Goal: Find specific page/section

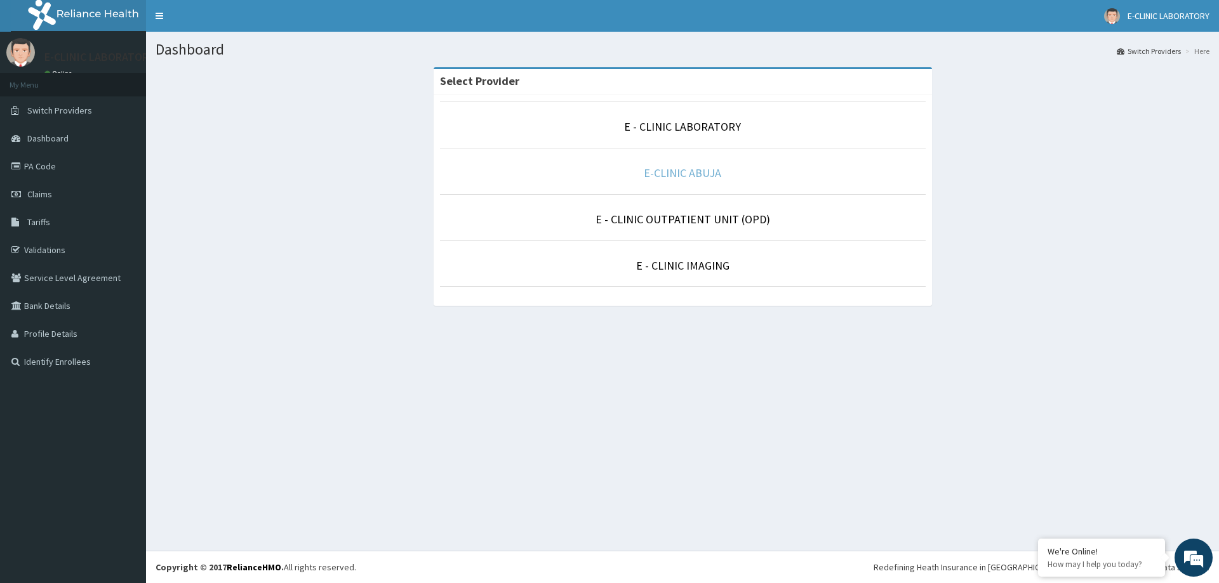
click at [651, 170] on link "E-CLINIC ABUJA" at bounding box center [682, 173] width 77 height 15
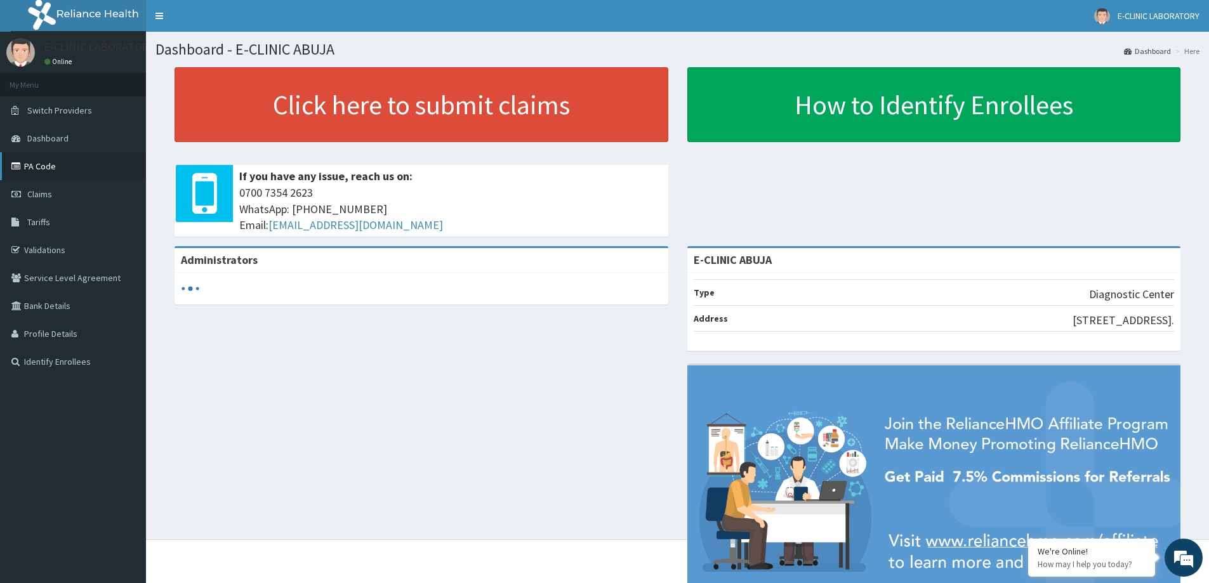
click at [63, 164] on link "PA Code" at bounding box center [73, 166] width 146 height 28
